Goal: Transaction & Acquisition: Book appointment/travel/reservation

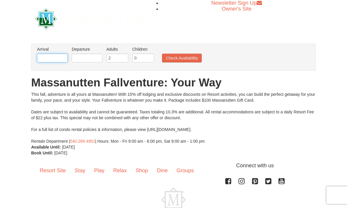
click at [47, 61] on input "text" at bounding box center [52, 58] width 31 height 9
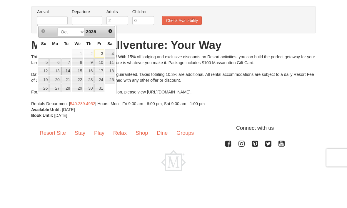
click at [69, 105] on link "14" at bounding box center [66, 109] width 10 height 8
type input "[DATE]"
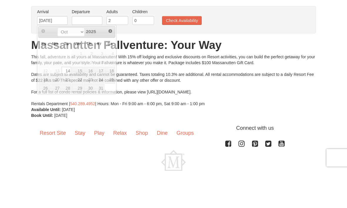
scroll to position [12, 0]
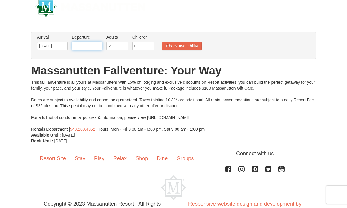
click at [89, 50] on input "text" at bounding box center [87, 46] width 31 height 9
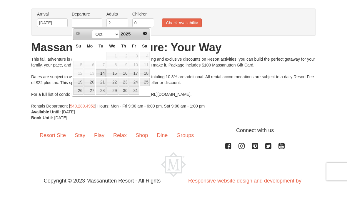
click at [116, 93] on link "15" at bounding box center [111, 97] width 11 height 8
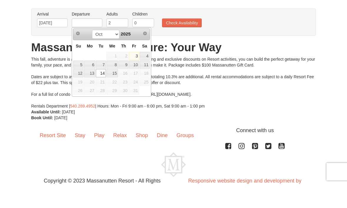
type input "[DATE]"
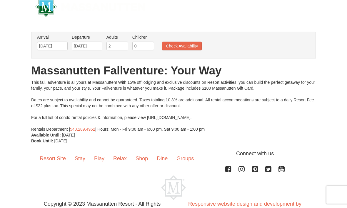
click at [180, 48] on button "Check Availability" at bounding box center [182, 46] width 40 height 9
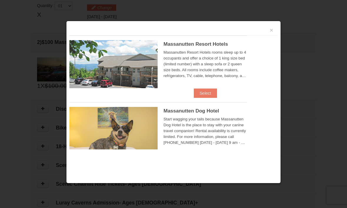
scroll to position [180, 0]
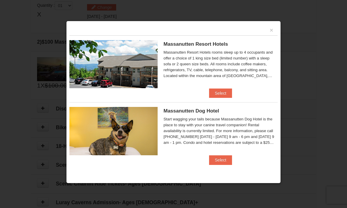
click at [225, 92] on button "Select" at bounding box center [220, 93] width 23 height 9
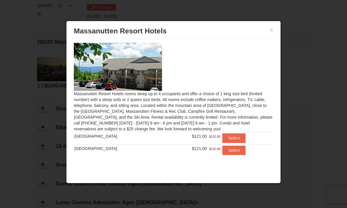
click at [231, 139] on button "Select" at bounding box center [233, 138] width 23 height 9
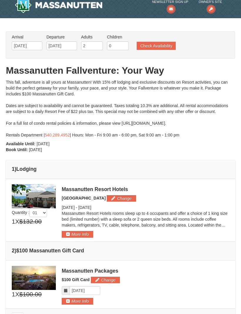
scroll to position [0, 0]
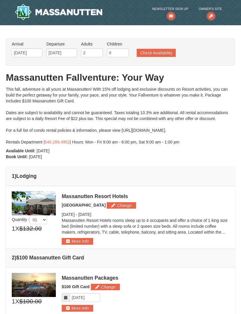
click at [52, 15] on img at bounding box center [59, 12] width 88 height 16
